Goal: Task Accomplishment & Management: Use online tool/utility

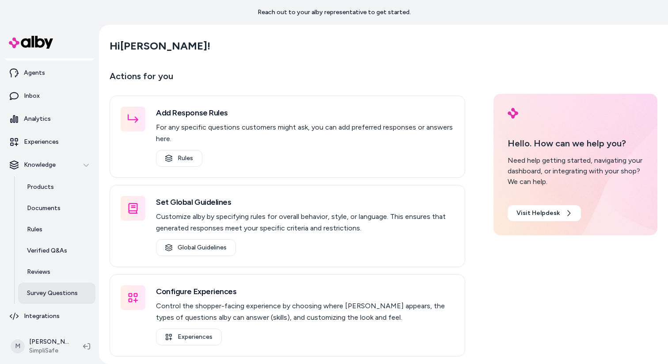
scroll to position [13, 0]
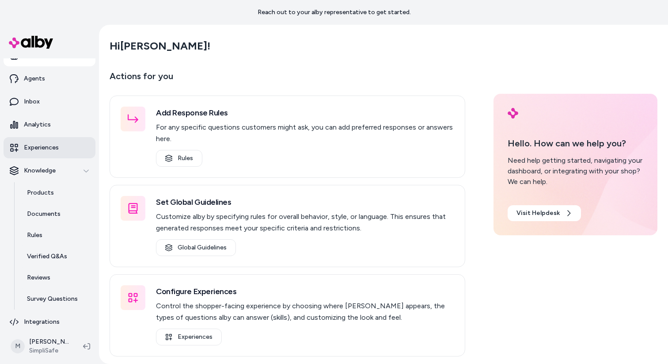
click at [48, 147] on p "Experiences" at bounding box center [41, 147] width 35 height 9
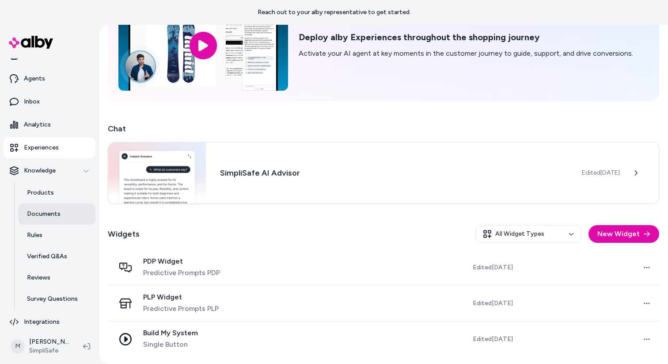
scroll to position [19, 0]
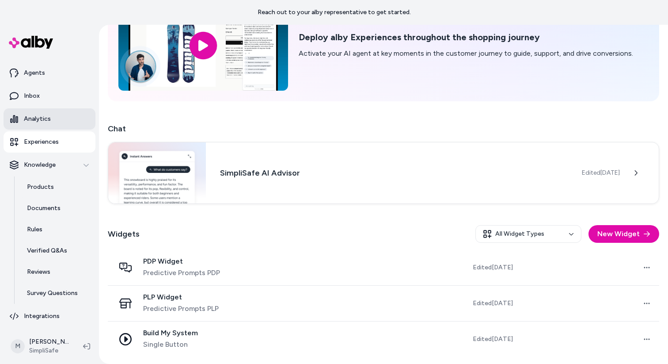
click at [41, 121] on p "Analytics" at bounding box center [37, 119] width 27 height 9
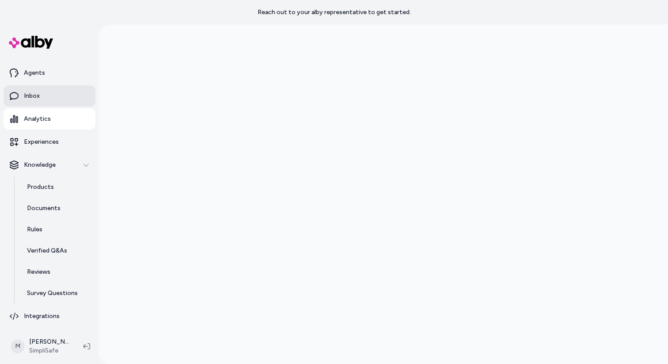
click at [38, 89] on link "Inbox" at bounding box center [50, 95] width 92 height 21
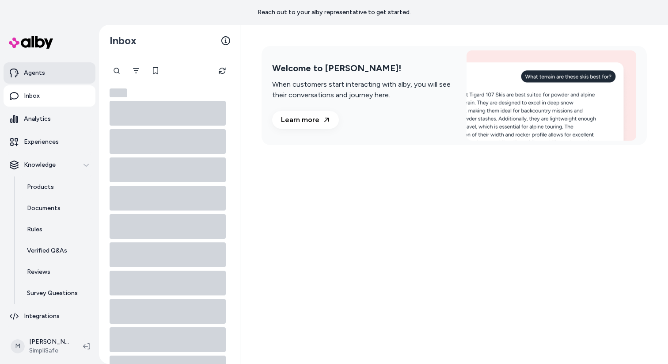
click at [40, 74] on p "Agents" at bounding box center [34, 73] width 21 height 9
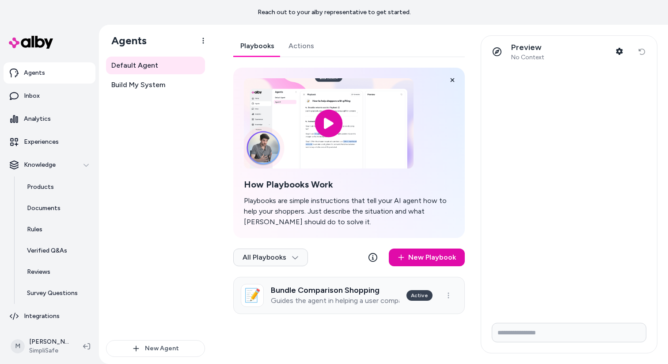
click at [359, 287] on h3 "Bundle Comparison Shopping" at bounding box center [335, 290] width 129 height 9
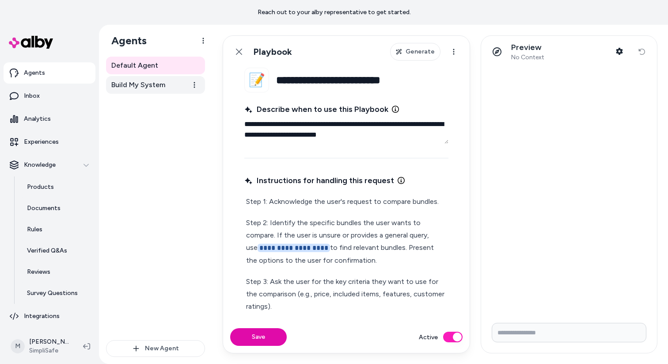
click at [133, 85] on span "Build My System" at bounding box center [138, 85] width 54 height 11
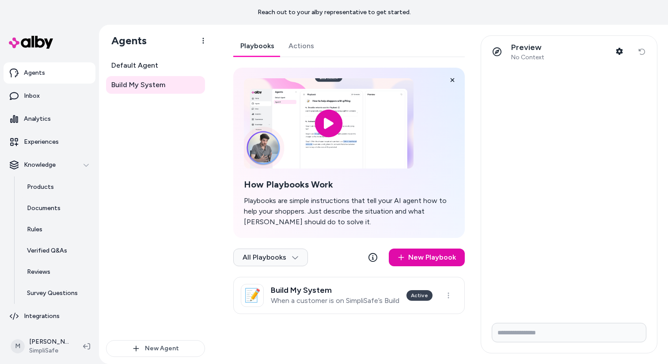
click at [537, 327] on input "Write your prompt here" at bounding box center [569, 332] width 155 height 19
type input "**********"
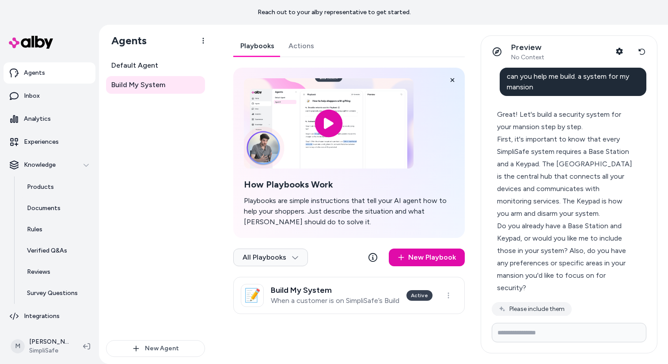
click at [581, 325] on input "Write your prompt here" at bounding box center [569, 332] width 155 height 19
type input "**********"
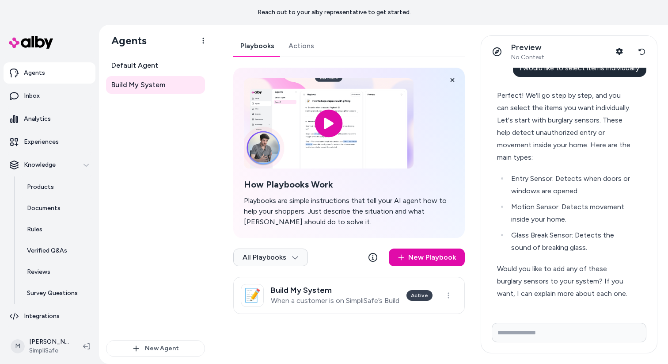
scroll to position [274, 0]
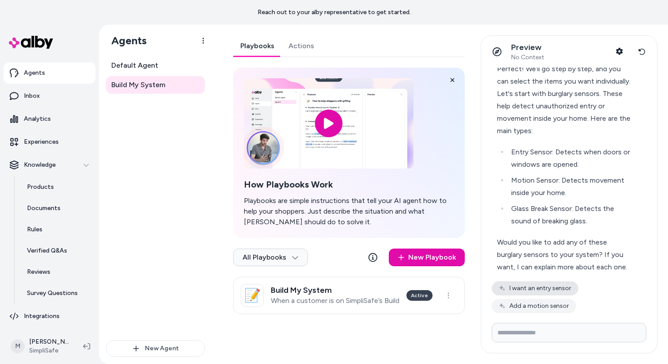
click at [568, 292] on button "I want an entry sensor" at bounding box center [535, 288] width 87 height 14
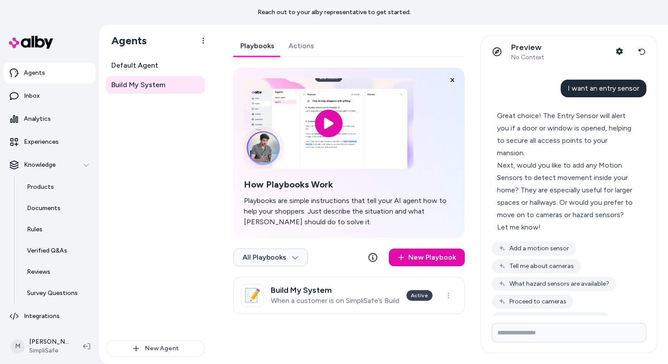
scroll to position [485, 0]
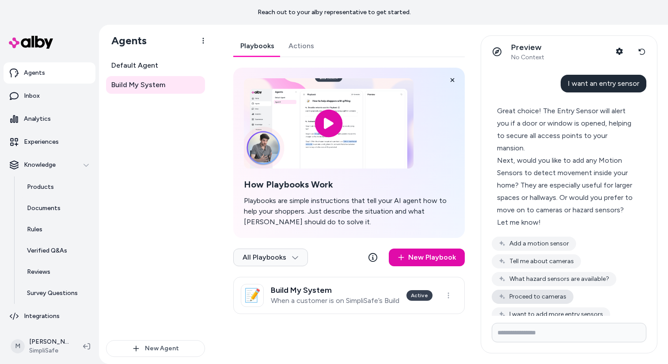
click at [564, 295] on button "Proceed to cameras" at bounding box center [533, 297] width 82 height 14
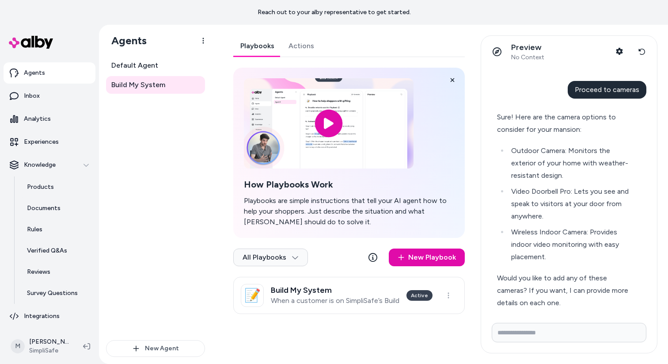
scroll to position [654, 0]
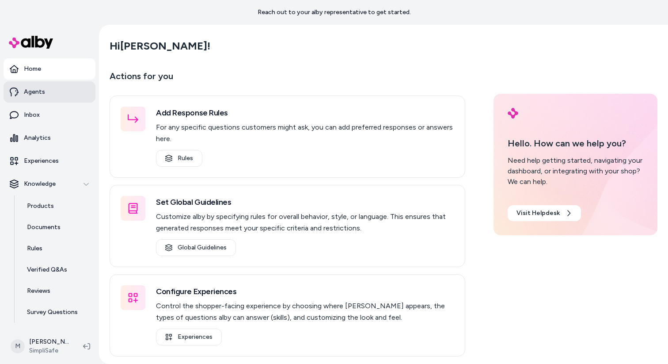
click at [34, 93] on p "Agents" at bounding box center [34, 92] width 21 height 9
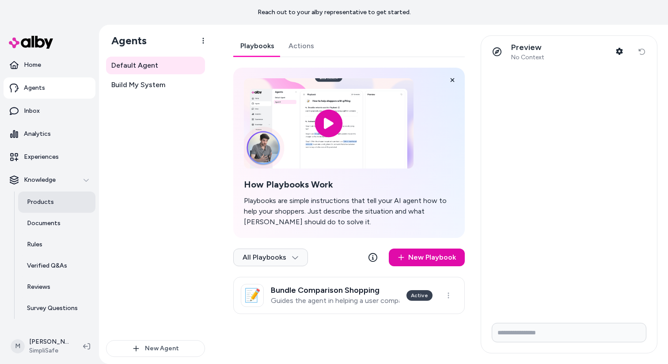
scroll to position [19, 0]
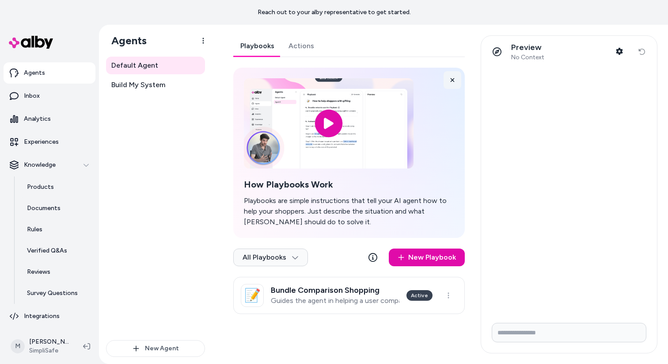
click at [455, 77] on icon at bounding box center [453, 80] width 6 height 6
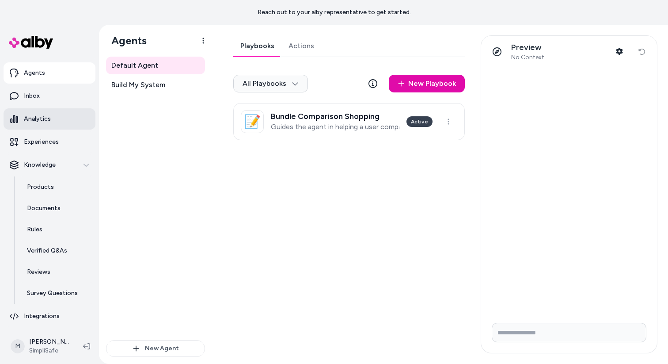
click at [44, 126] on link "Analytics" at bounding box center [50, 118] width 92 height 21
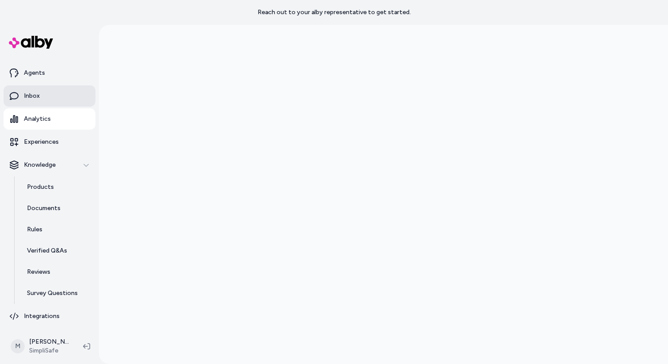
click at [24, 98] on p "Inbox" at bounding box center [32, 96] width 16 height 9
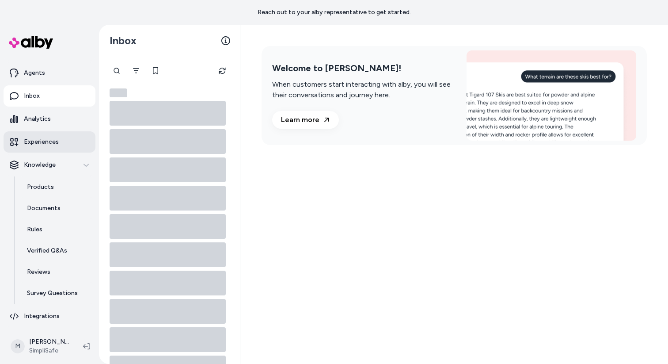
click at [45, 145] on p "Experiences" at bounding box center [41, 141] width 35 height 9
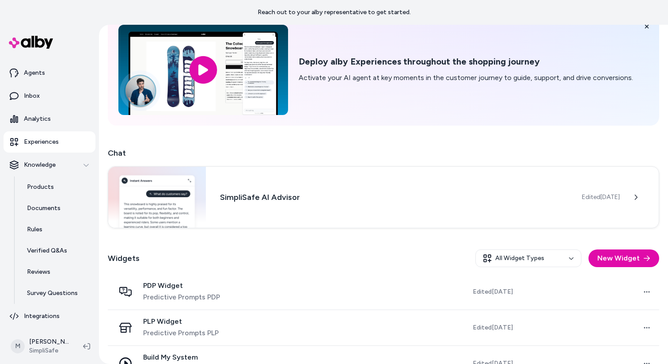
scroll to position [72, 0]
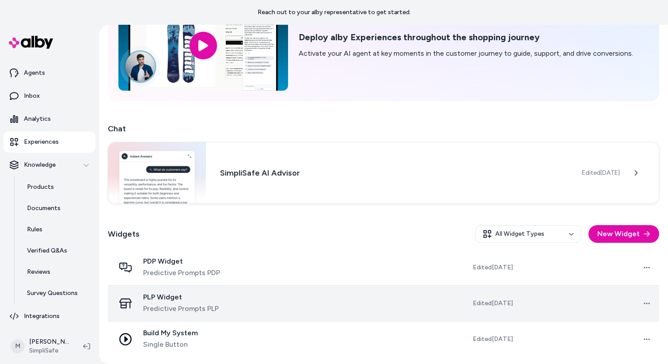
click at [230, 298] on div "PLP Widget Predictive Prompts PLP" at bounding box center [187, 303] width 145 height 21
